Goal: Check status: Check status

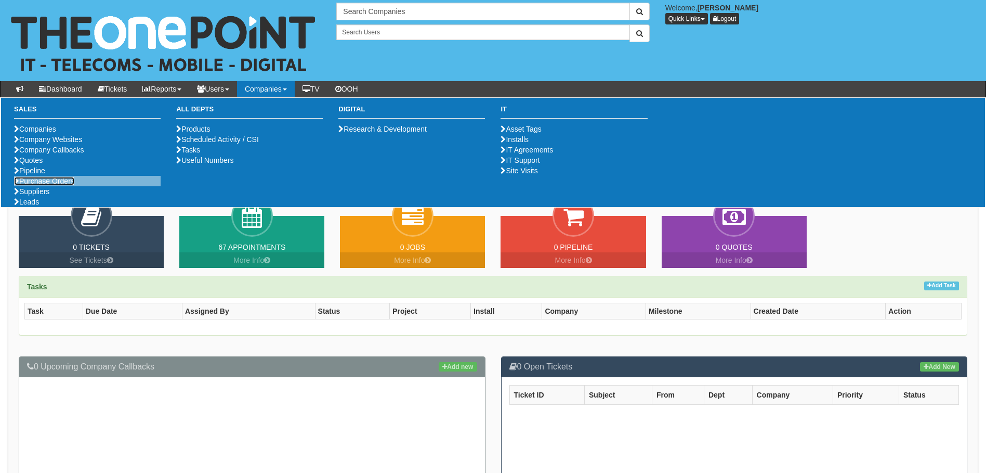
click at [64, 185] on link "Purchase Orders" at bounding box center [44, 181] width 60 height 8
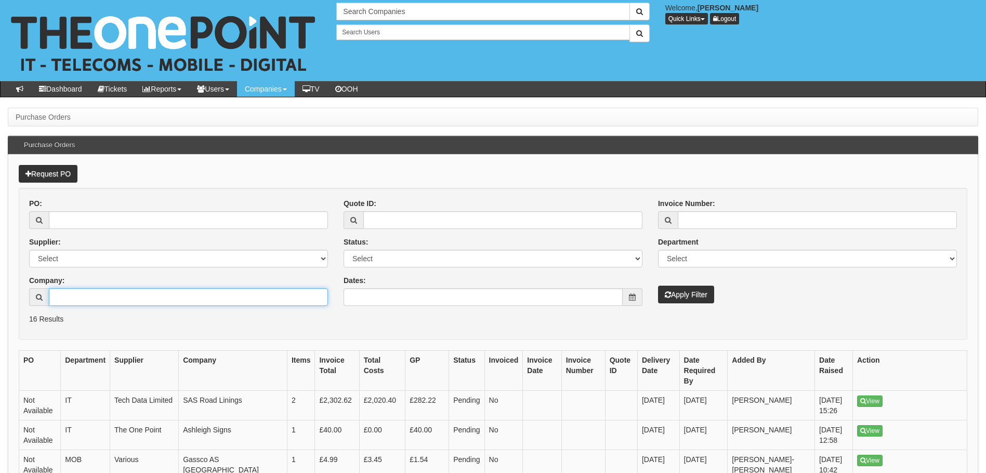
click at [101, 291] on input "Company:" at bounding box center [188, 297] width 279 height 18
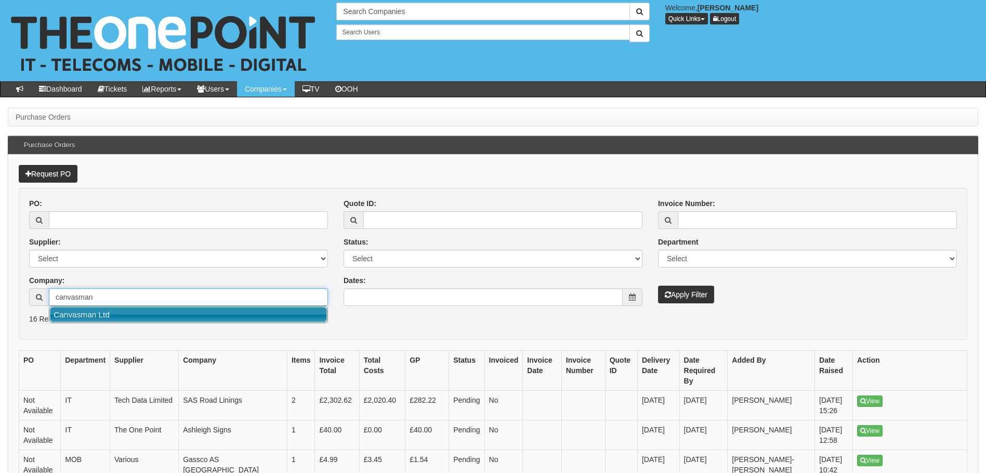
click at [113, 321] on link "Canvasman Ltd" at bounding box center [188, 314] width 277 height 15
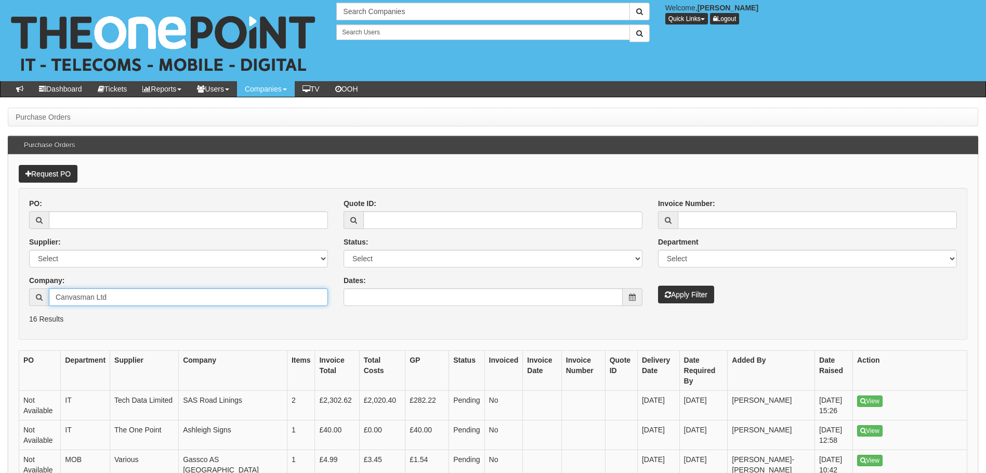
type input "Canvasman Ltd"
click at [664, 296] on button "Apply Filter" at bounding box center [686, 294] width 56 height 18
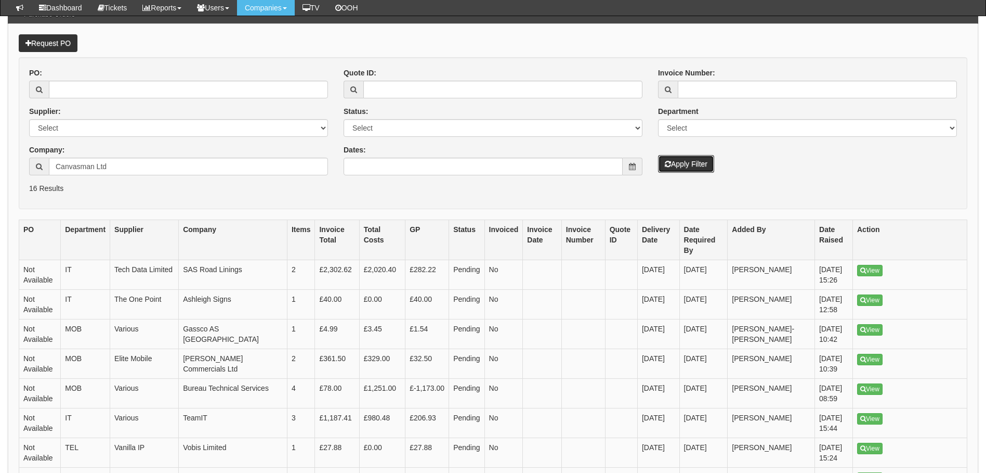
scroll to position [69, 0]
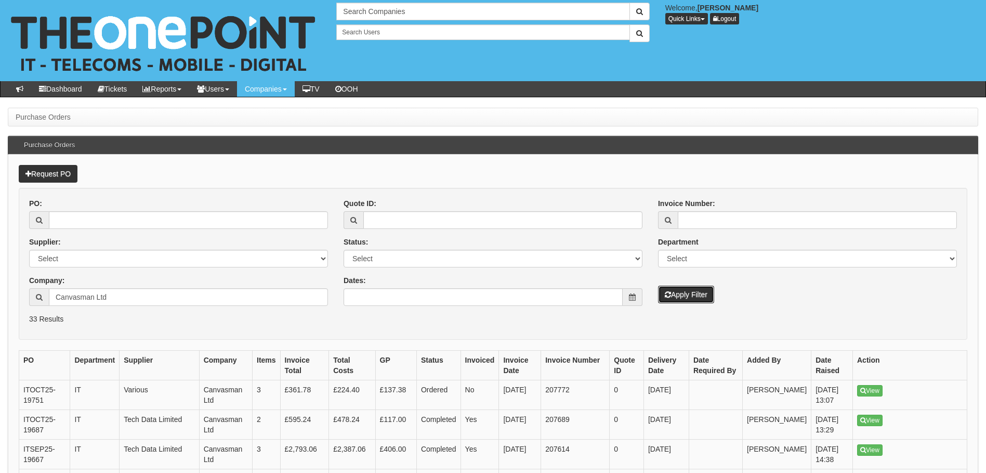
click at [663, 290] on button "Apply Filter" at bounding box center [686, 294] width 56 height 18
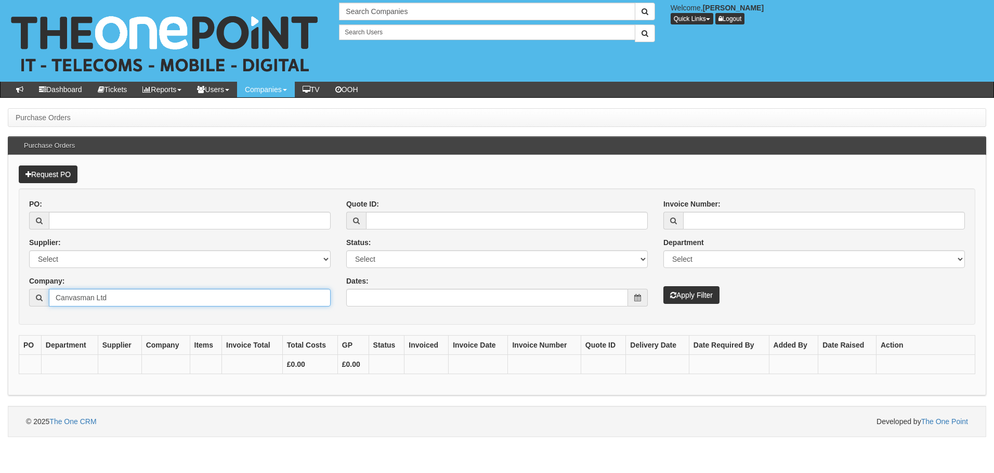
click at [203, 296] on input "Canvasman Ltd" at bounding box center [190, 298] width 282 height 18
drag, startPoint x: 174, startPoint y: 295, endPoint x: 45, endPoint y: 277, distance: 129.7
click at [45, 277] on div "Company: Canvasman Ltd" at bounding box center [180, 291] width 302 height 31
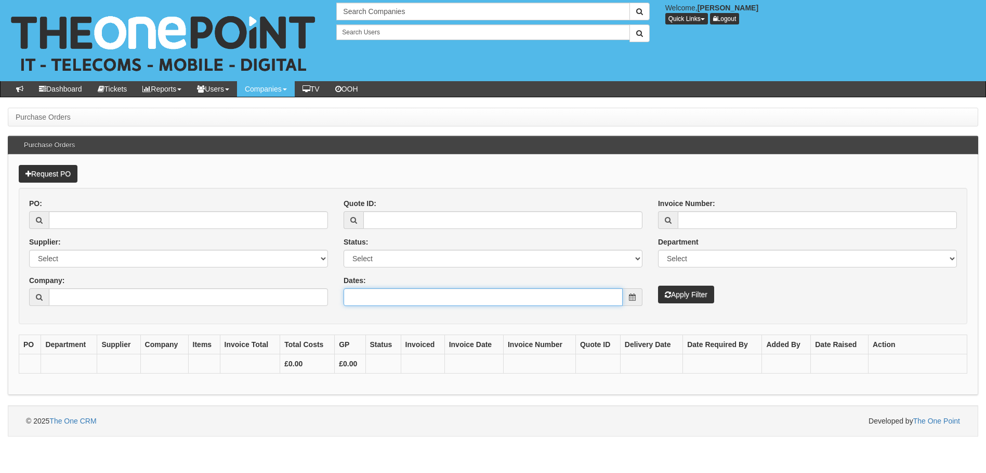
click at [412, 306] on input "Dates:" at bounding box center [483, 297] width 279 height 18
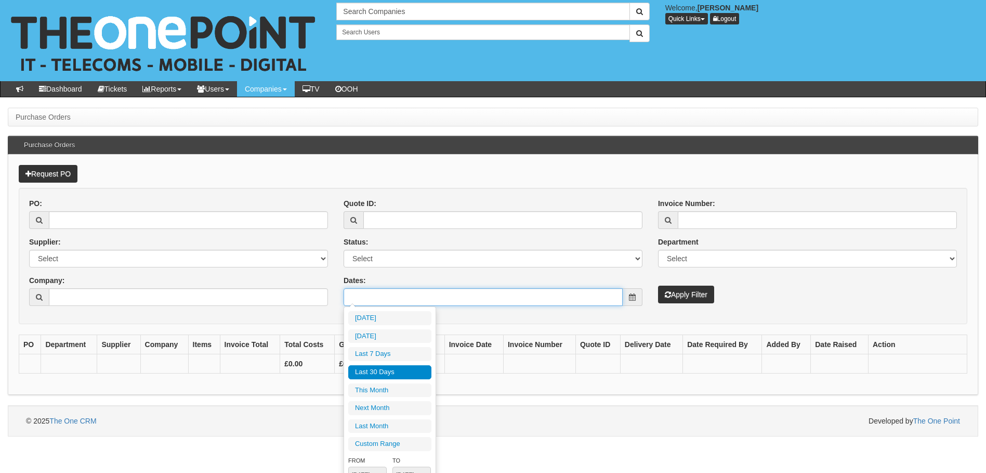
type input "2025-09-16"
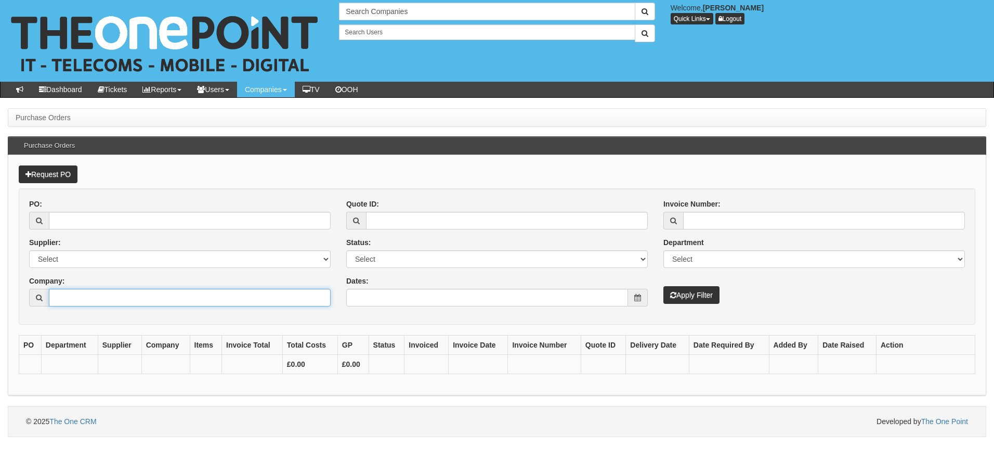
click at [236, 298] on input "Company:" at bounding box center [190, 298] width 282 height 18
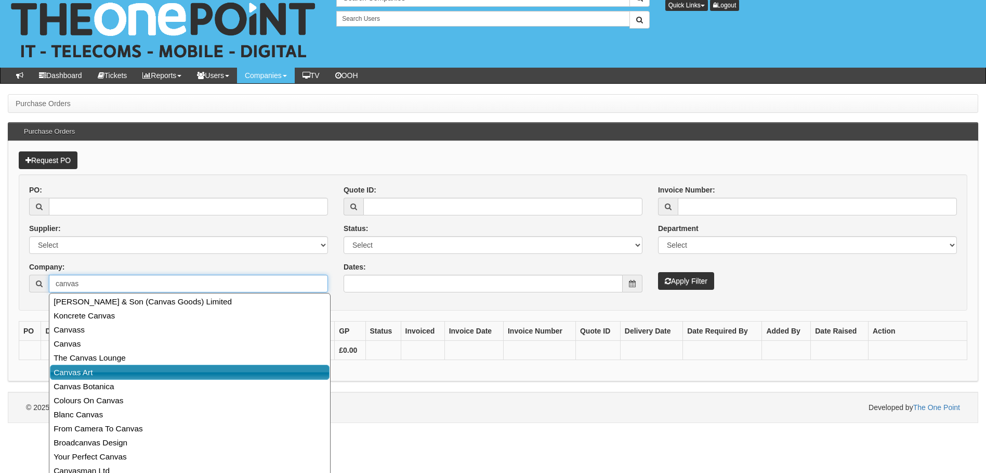
scroll to position [20, 0]
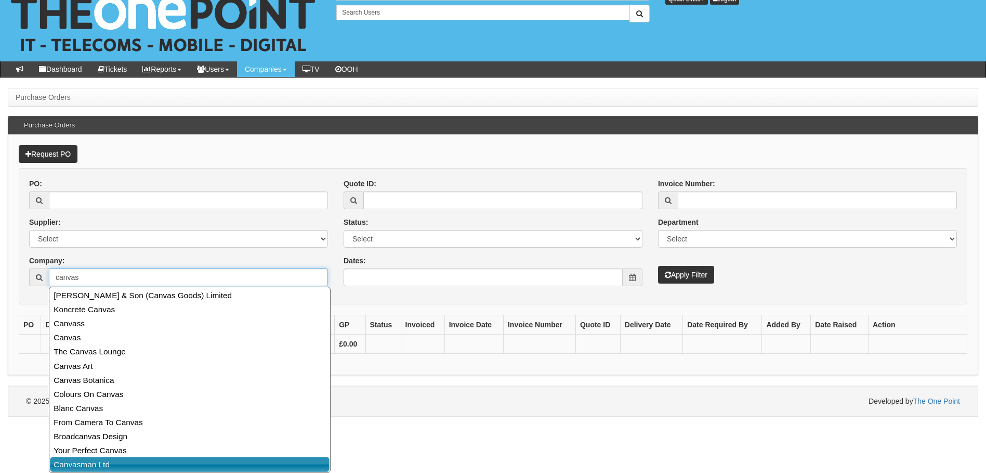
click at [110, 464] on link "Canvasman Ltd" at bounding box center [190, 463] width 280 height 15
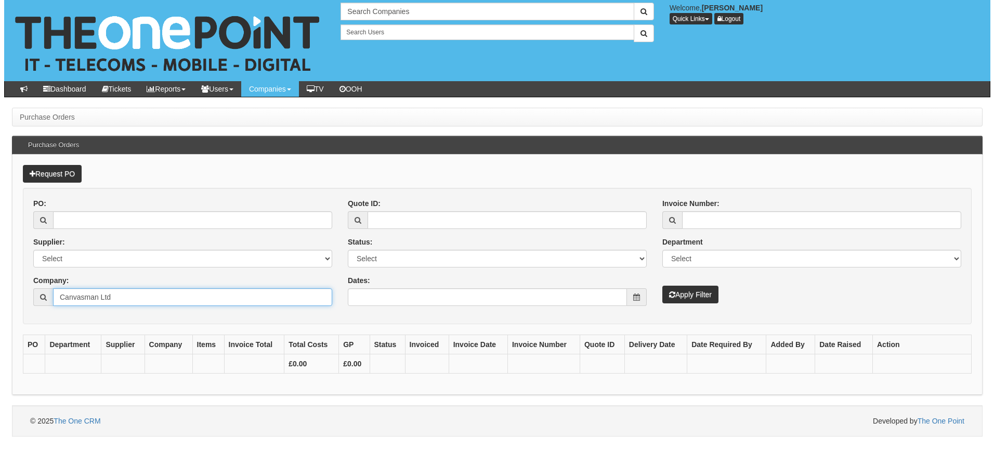
scroll to position [0, 0]
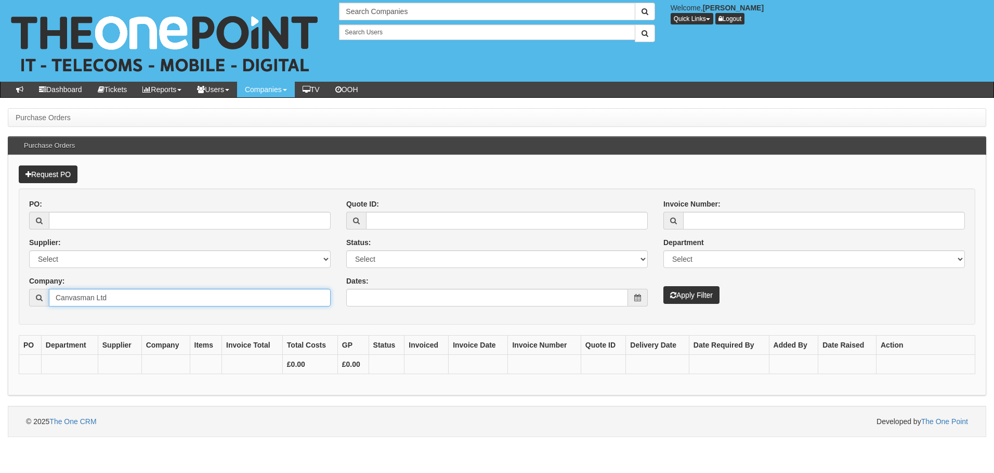
type input "Canvasman Ltd"
click at [681, 292] on button "Apply Filter" at bounding box center [691, 295] width 56 height 18
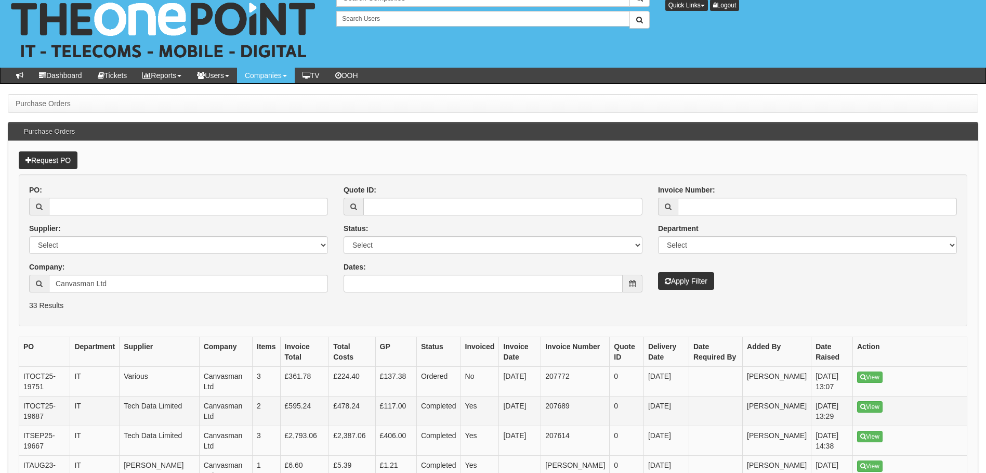
scroll to position [52, 0]
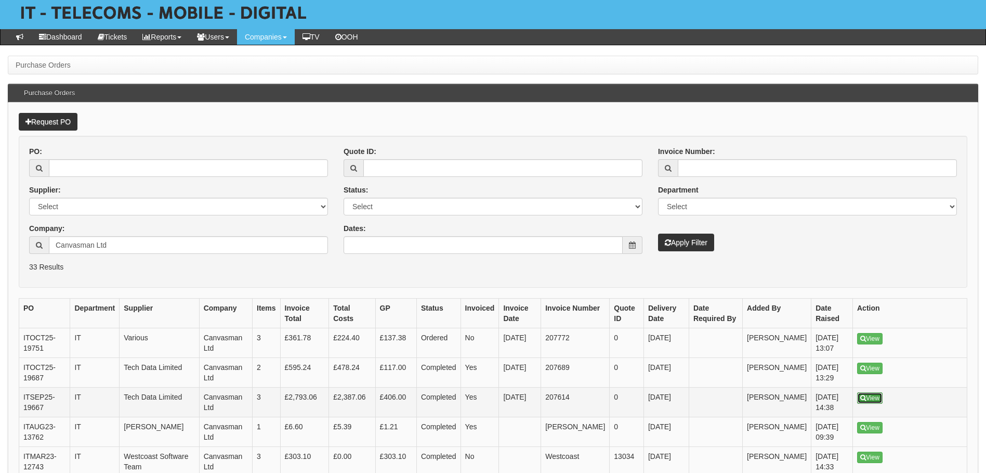
click at [877, 393] on link "View" at bounding box center [869, 397] width 25 height 11
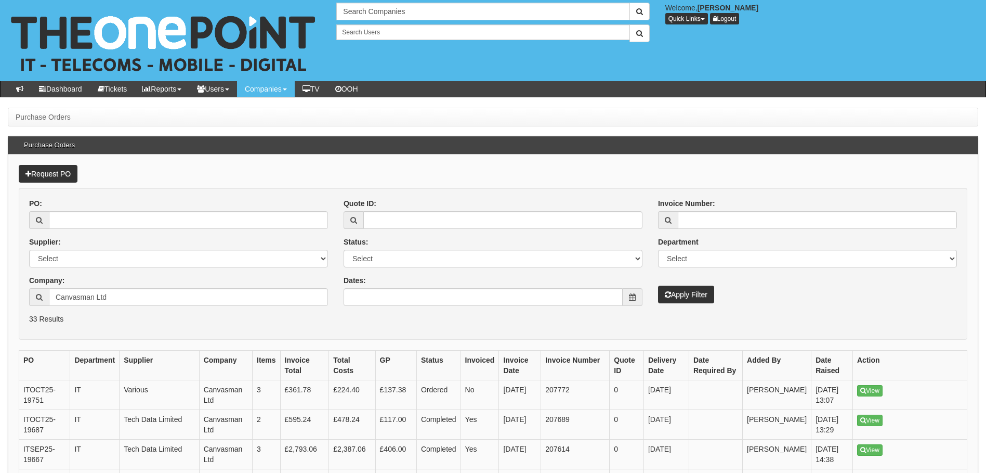
scroll to position [52, 0]
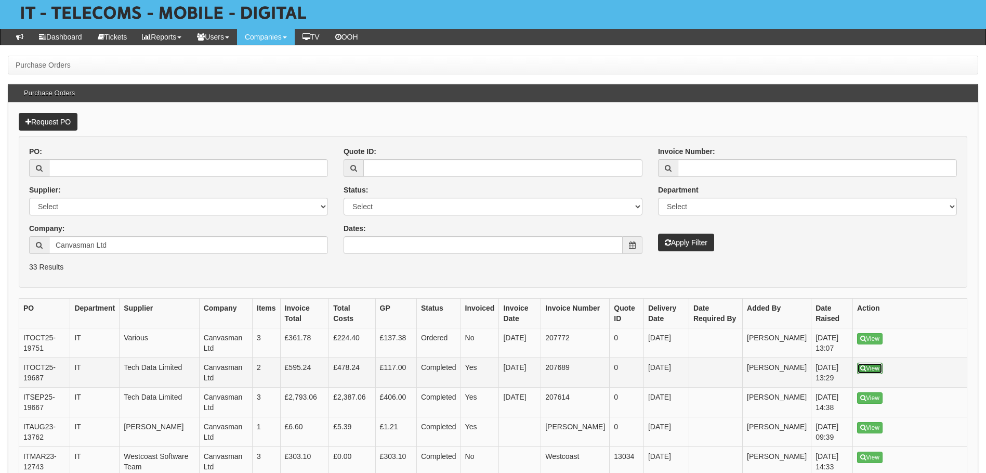
click at [867, 364] on link "View" at bounding box center [869, 367] width 25 height 11
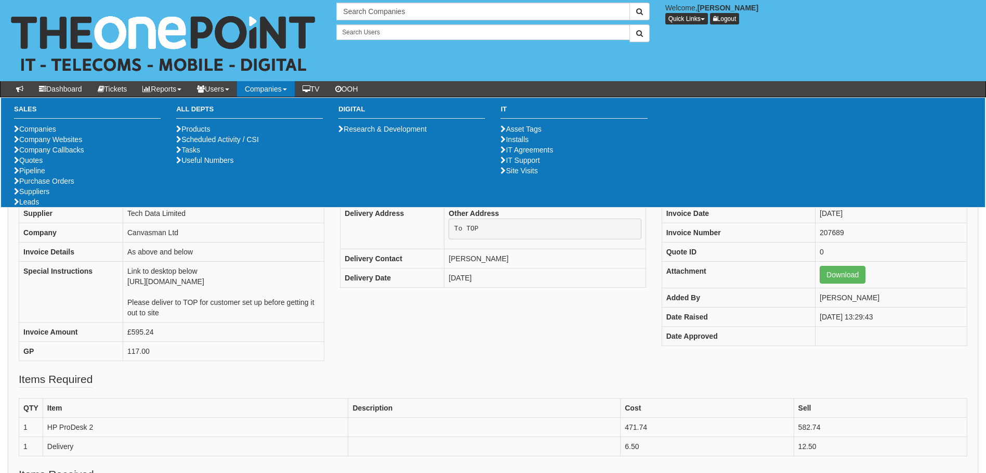
click at [46, 207] on ul "Companies Company Websites Company Callbacks Quotes Pipeline Purchase Orders Su…" at bounding box center [87, 165] width 147 height 83
click at [46, 185] on link "Purchase Orders" at bounding box center [44, 181] width 60 height 8
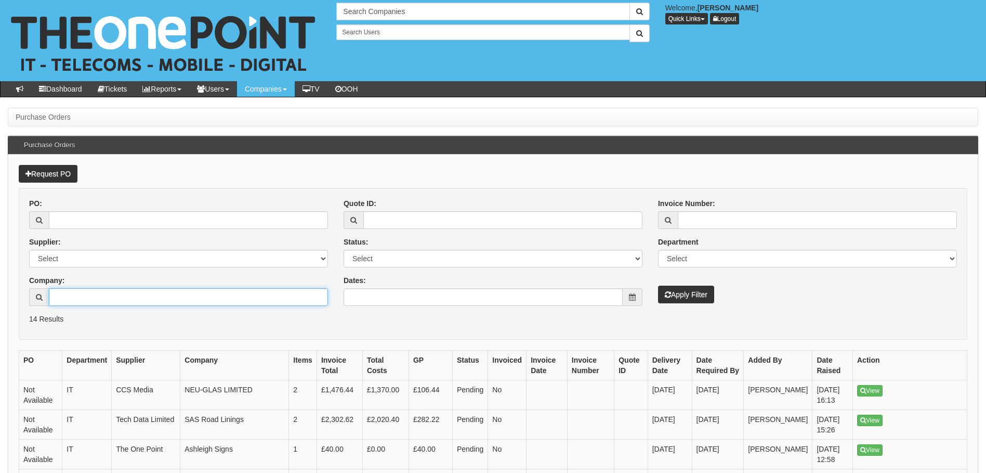
click at [63, 290] on input "Company:" at bounding box center [188, 297] width 279 height 18
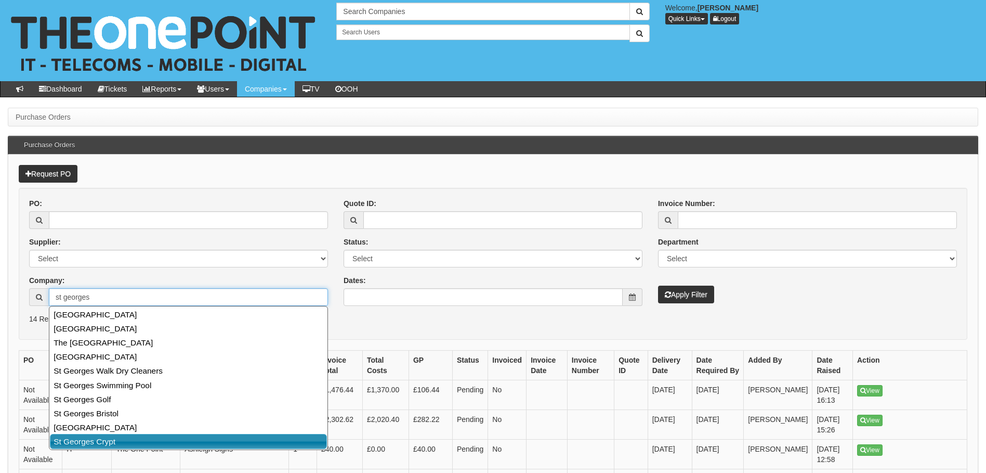
click at [127, 438] on link "St Georges Crypt" at bounding box center [188, 441] width 277 height 15
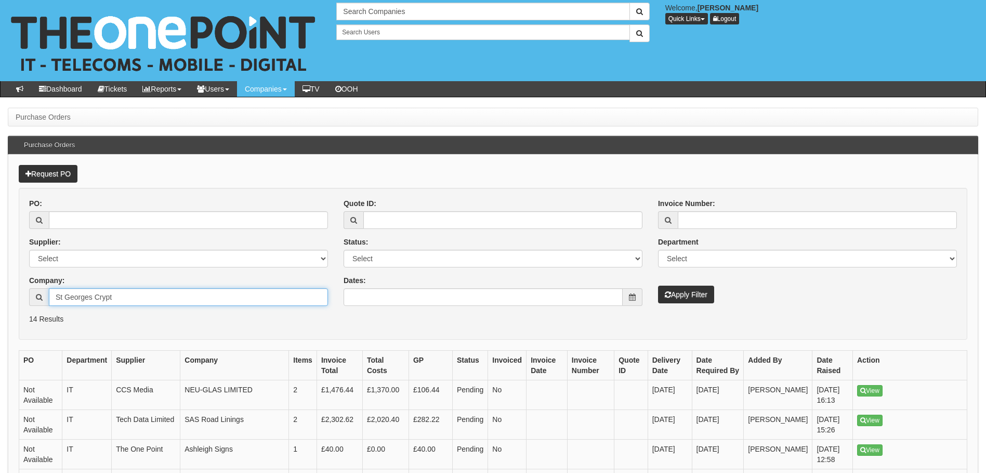
type input "St Georges Crypt"
click at [695, 297] on button "Apply Filter" at bounding box center [686, 294] width 56 height 18
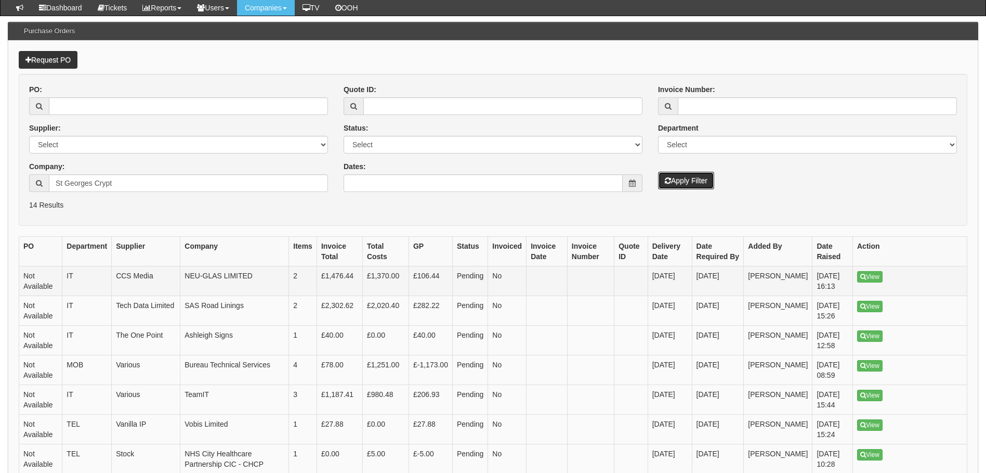
scroll to position [104, 0]
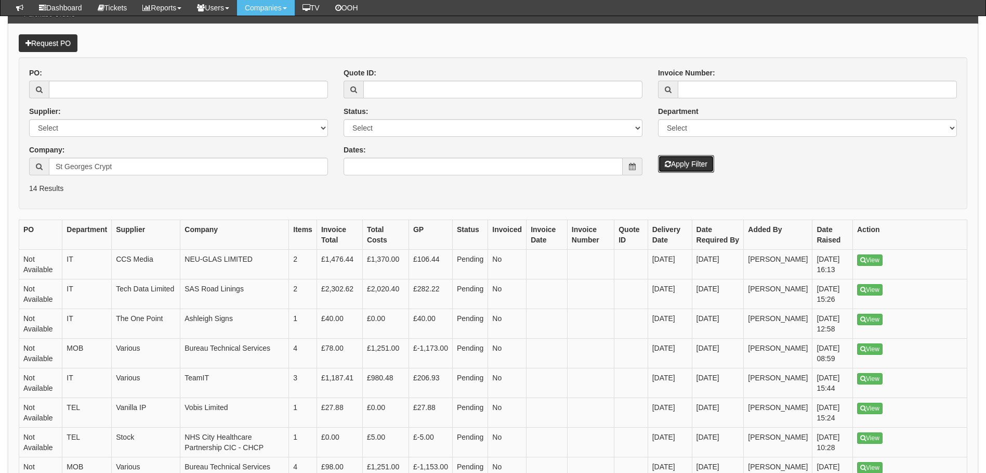
click at [687, 162] on button "Apply Filter" at bounding box center [686, 164] width 56 height 18
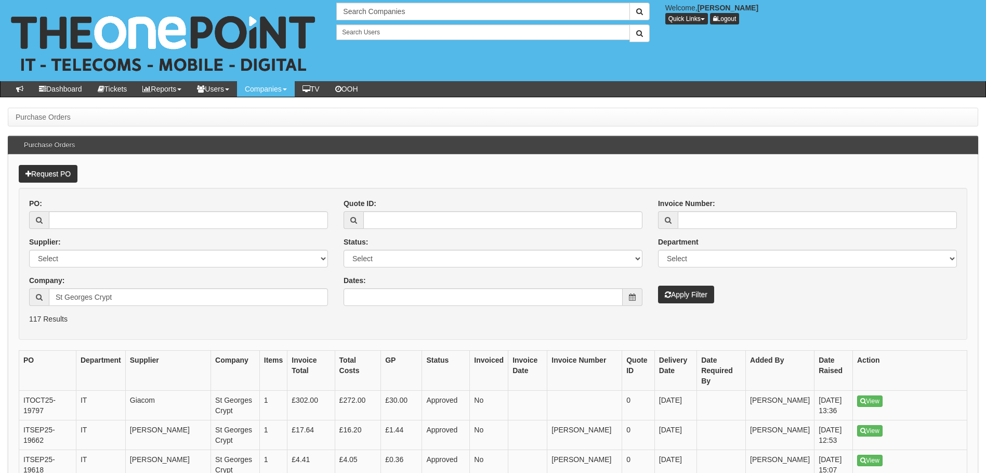
scroll to position [52, 0]
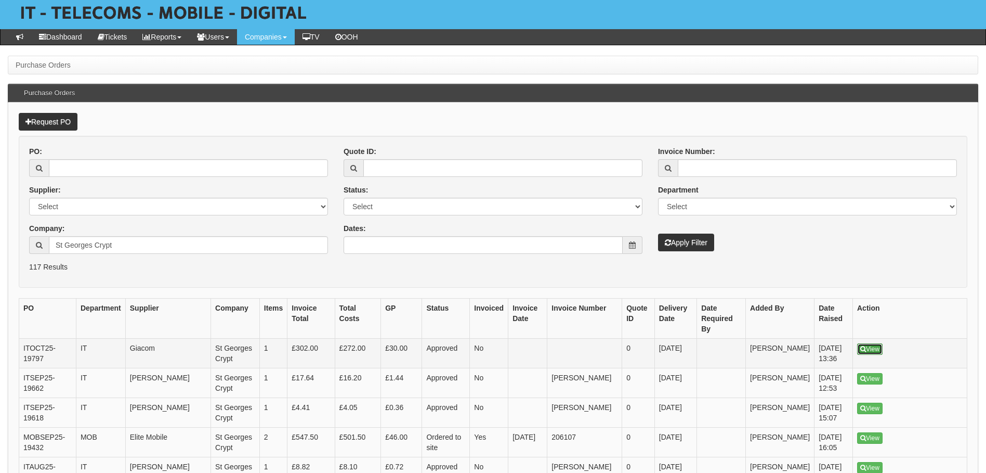
click at [868, 343] on link "View" at bounding box center [869, 348] width 25 height 11
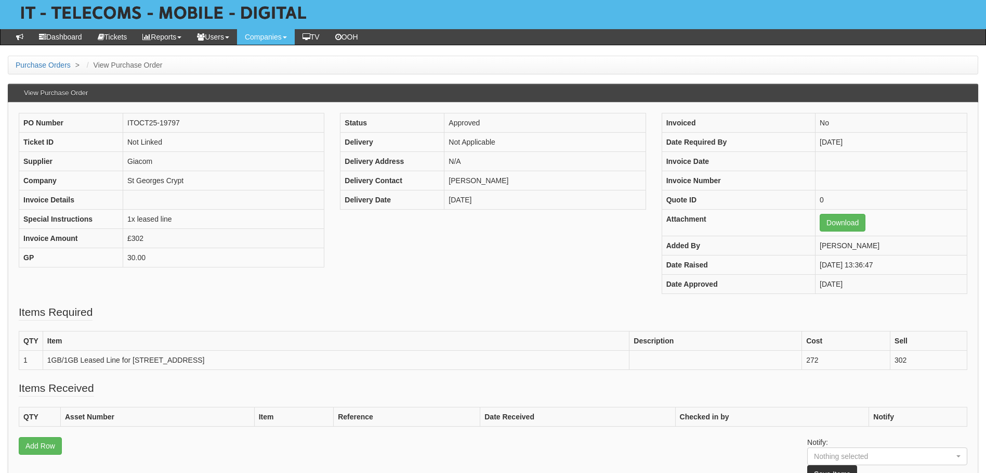
scroll to position [104, 0]
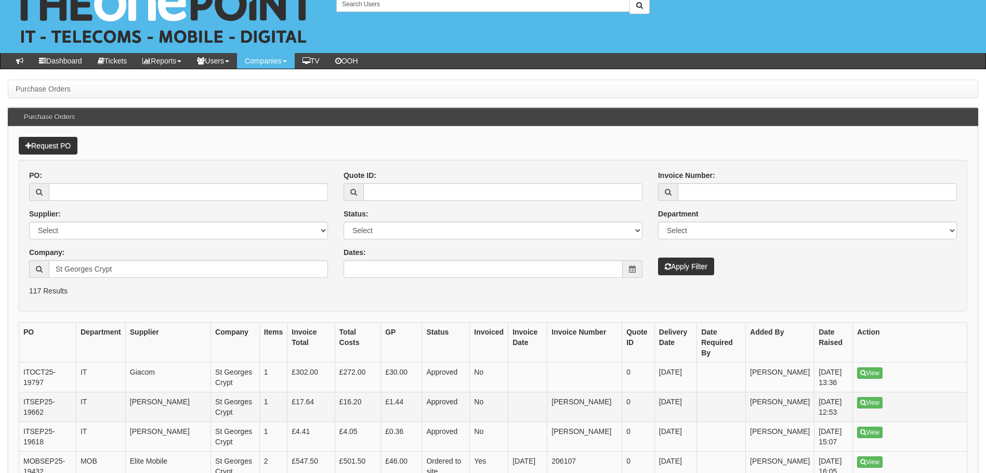
scroll to position [52, 0]
